Goal: Transaction & Acquisition: Purchase product/service

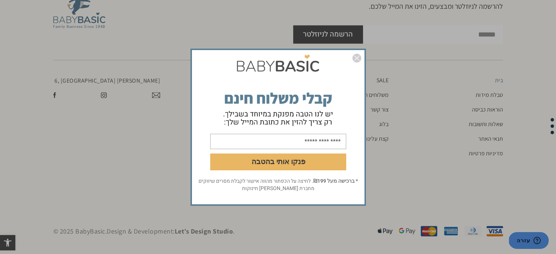
scroll to position [1722, 0]
click at [359, 56] on img "סגור" at bounding box center [356, 58] width 9 height 9
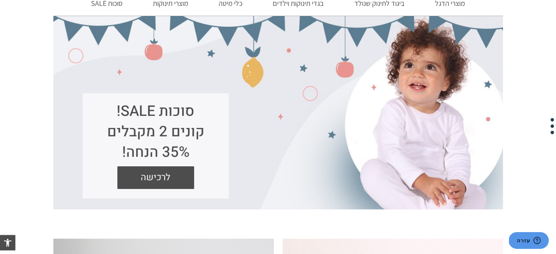
scroll to position [0, 0]
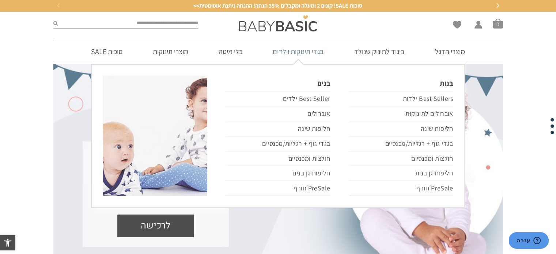
click at [317, 51] on link "בגדי תינוקות וילדים" at bounding box center [298, 51] width 73 height 25
